Goal: Find contact information: Find contact information

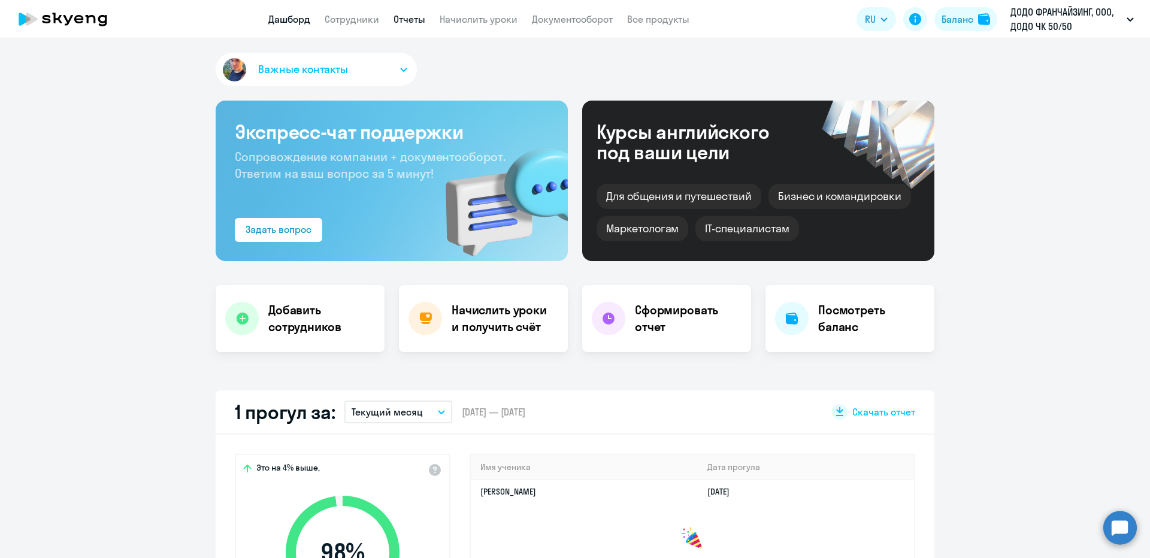
click at [415, 17] on link "Отчеты" at bounding box center [410, 19] width 32 height 12
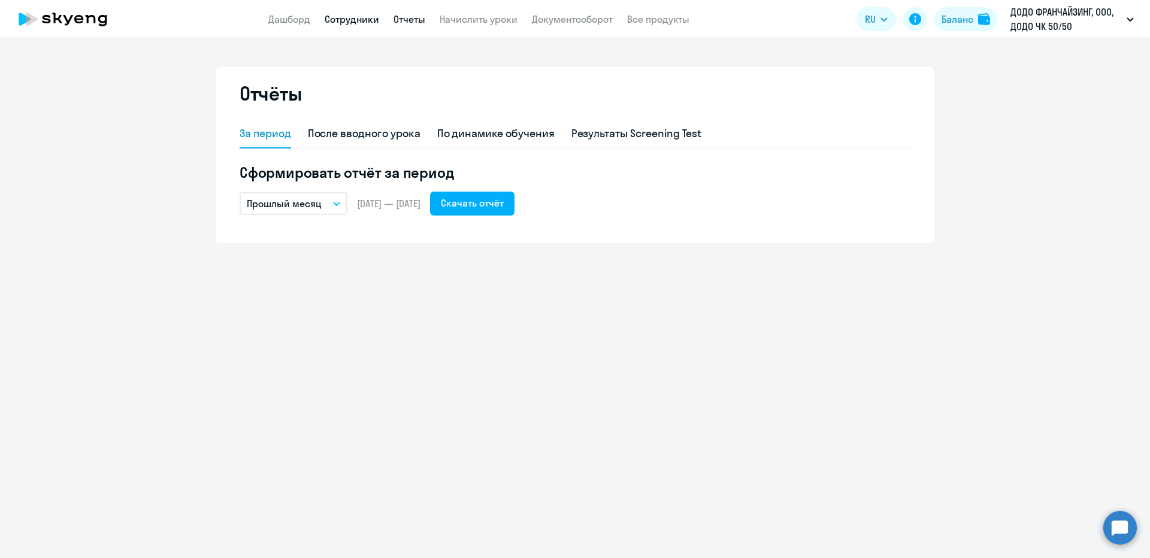
drag, startPoint x: 475, startPoint y: 23, endPoint x: 358, endPoint y: 23, distance: 117.4
click at [475, 23] on link "Начислить уроки" at bounding box center [479, 19] width 78 height 12
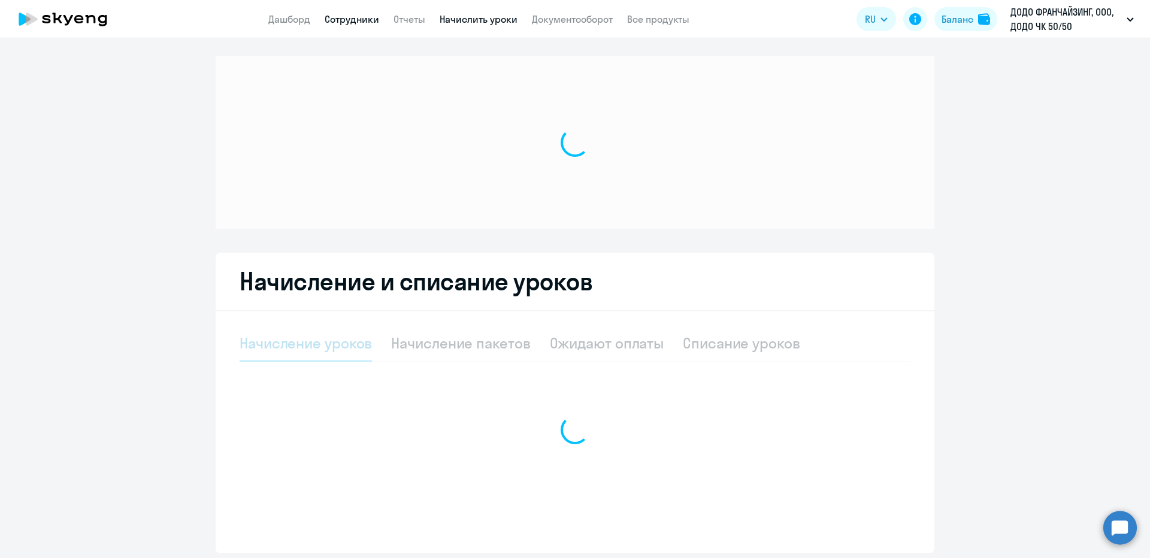
click at [349, 19] on link "Сотрудники" at bounding box center [352, 19] width 55 height 12
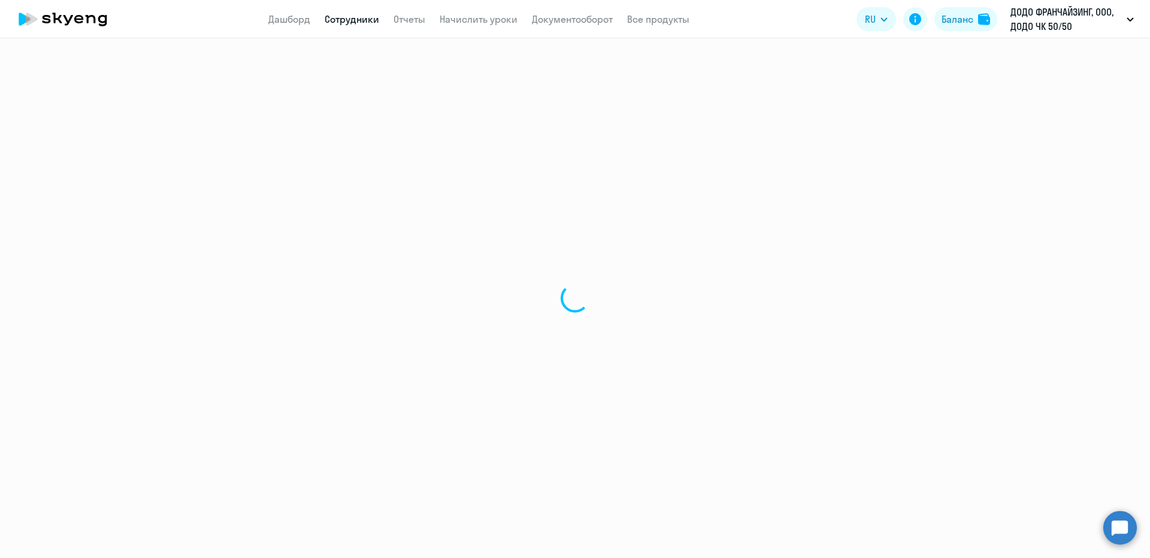
select select "30"
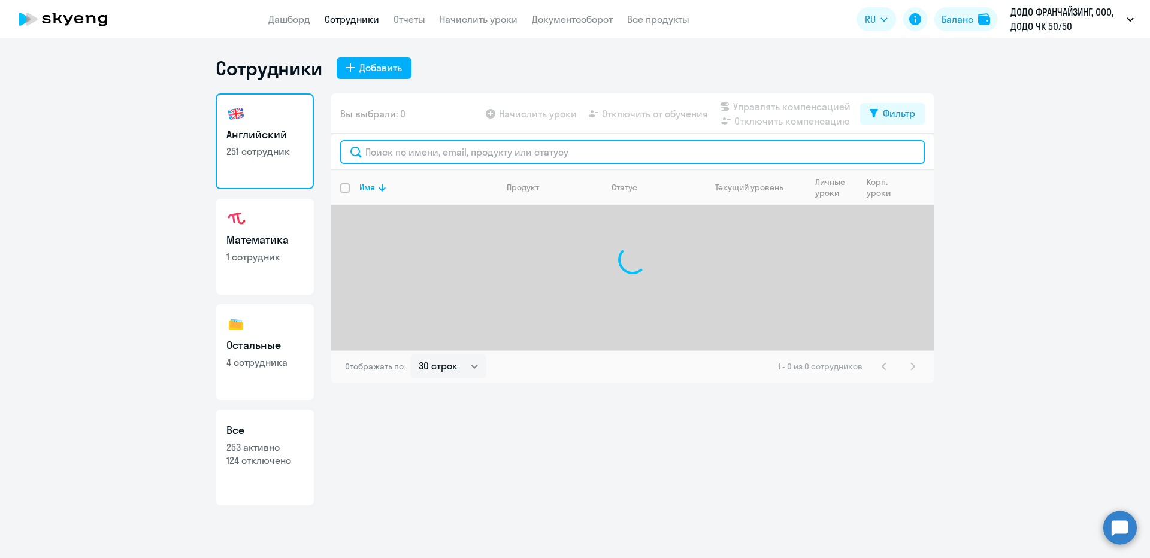
click at [412, 141] on input "text" at bounding box center [632, 152] width 585 height 24
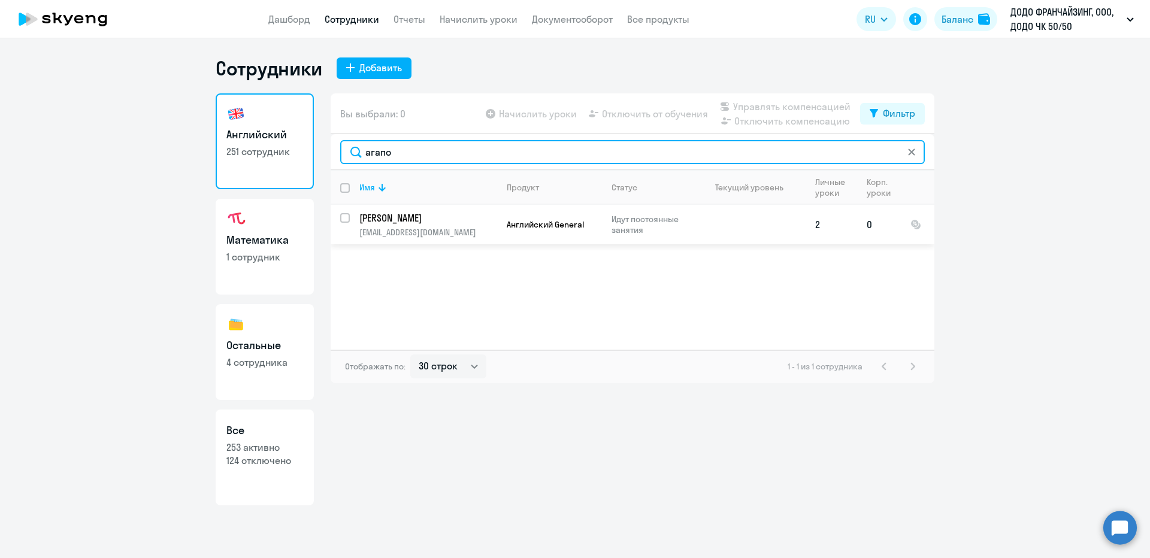
type input "агапо"
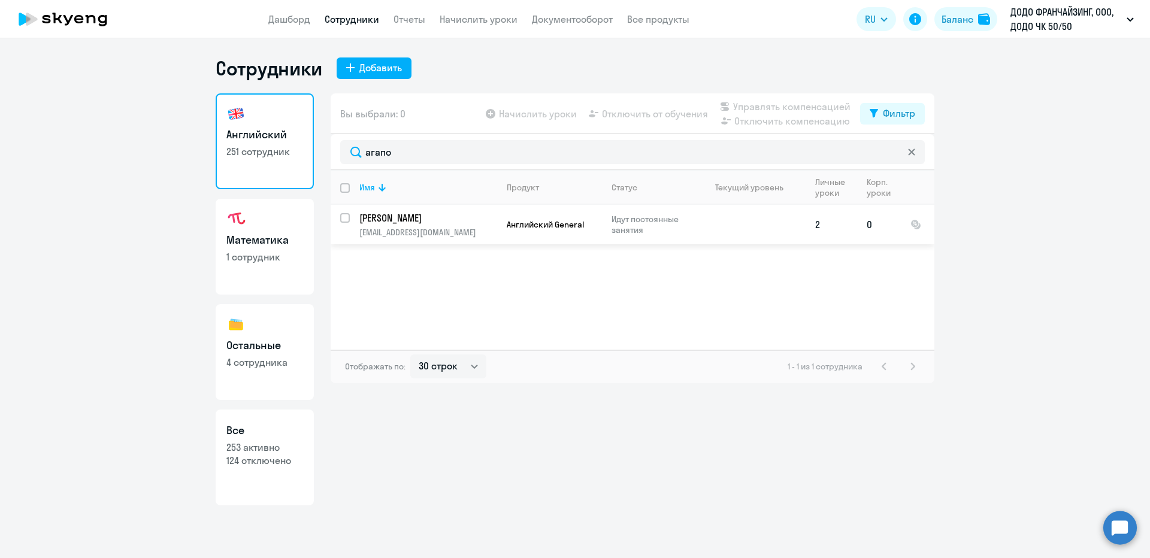
click at [422, 222] on p "[PERSON_NAME]" at bounding box center [426, 217] width 135 height 13
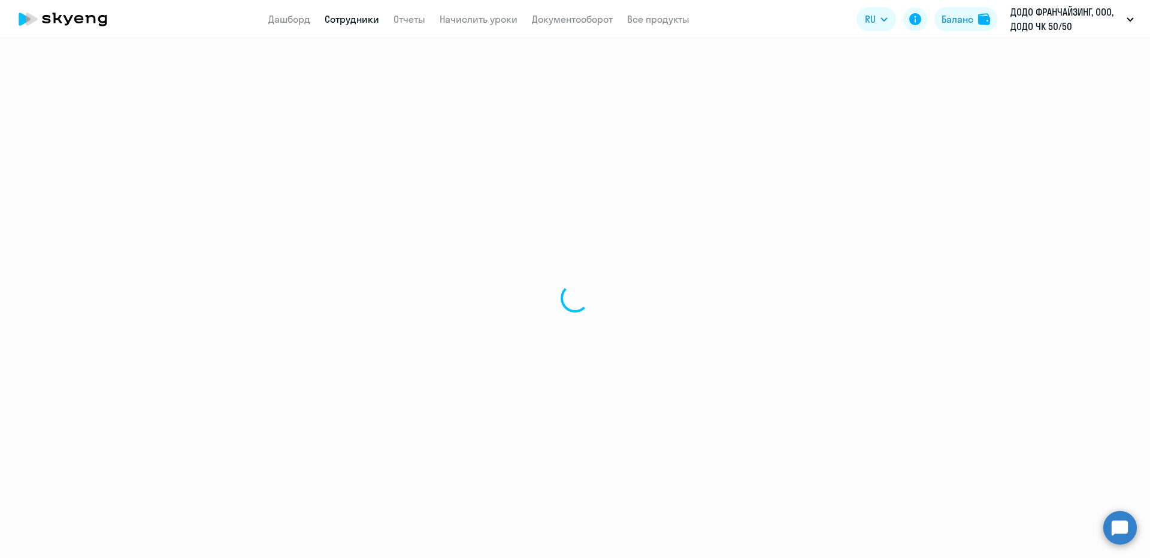
select select "english"
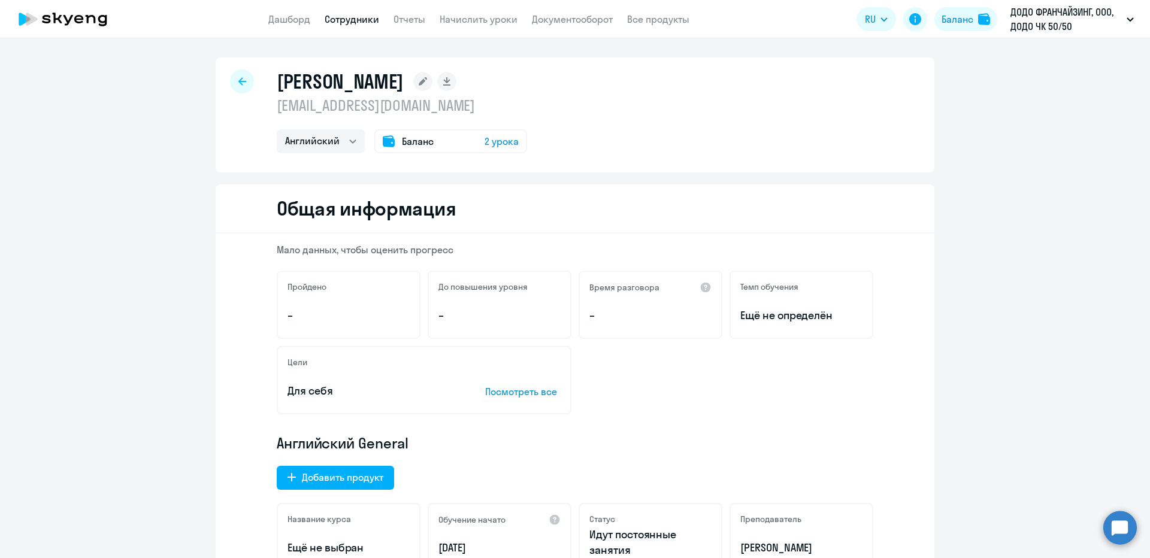
click at [329, 102] on p "[EMAIL_ADDRESS][DOMAIN_NAME]" at bounding box center [402, 105] width 250 height 19
copy p "[EMAIL_ADDRESS][DOMAIN_NAME]"
